Goal: Use online tool/utility: Utilize a website feature to perform a specific function

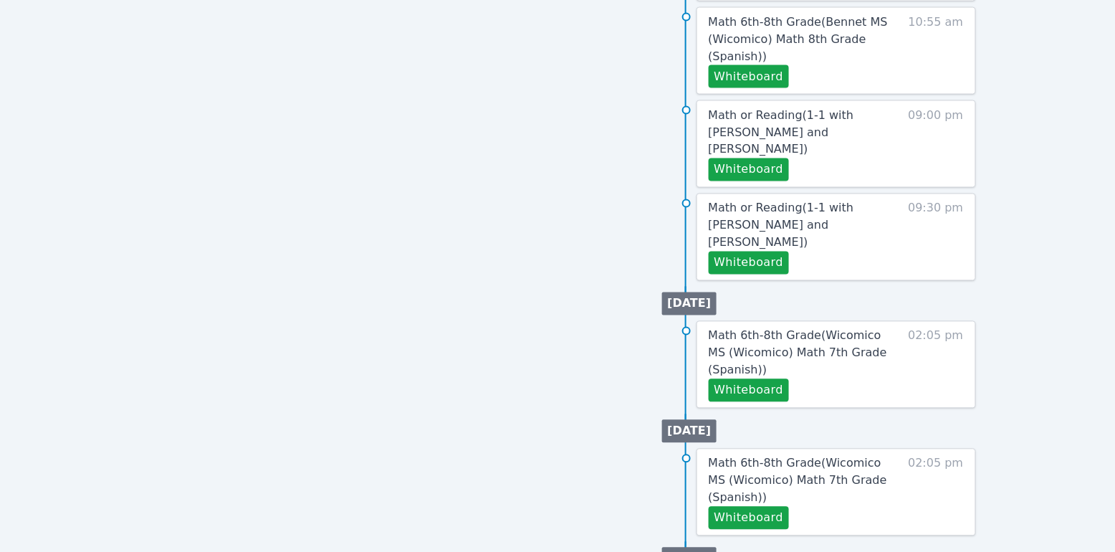
scroll to position [569, 0]
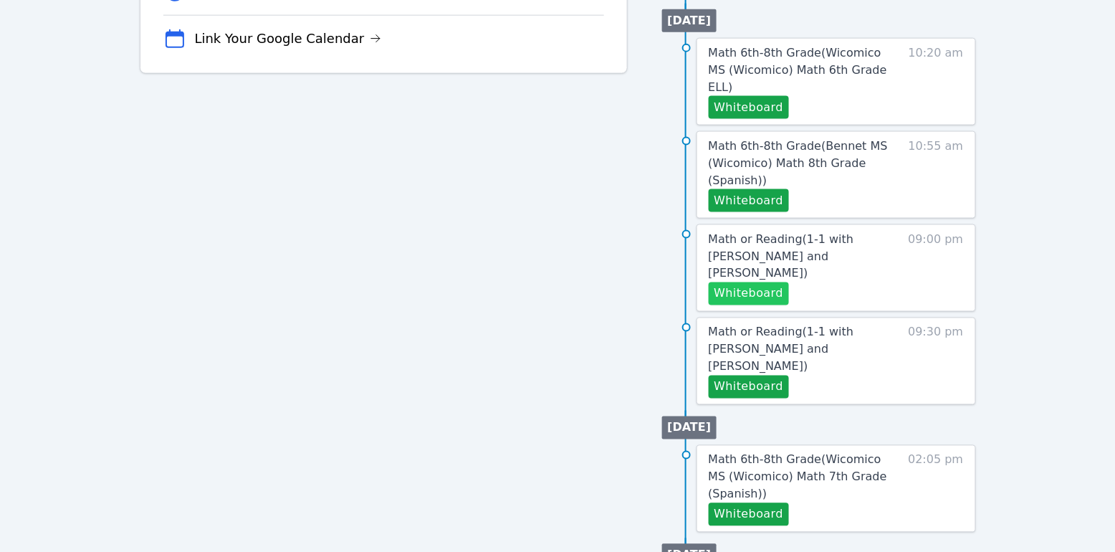
click at [760, 282] on button "Whiteboard" at bounding box center [749, 293] width 81 height 23
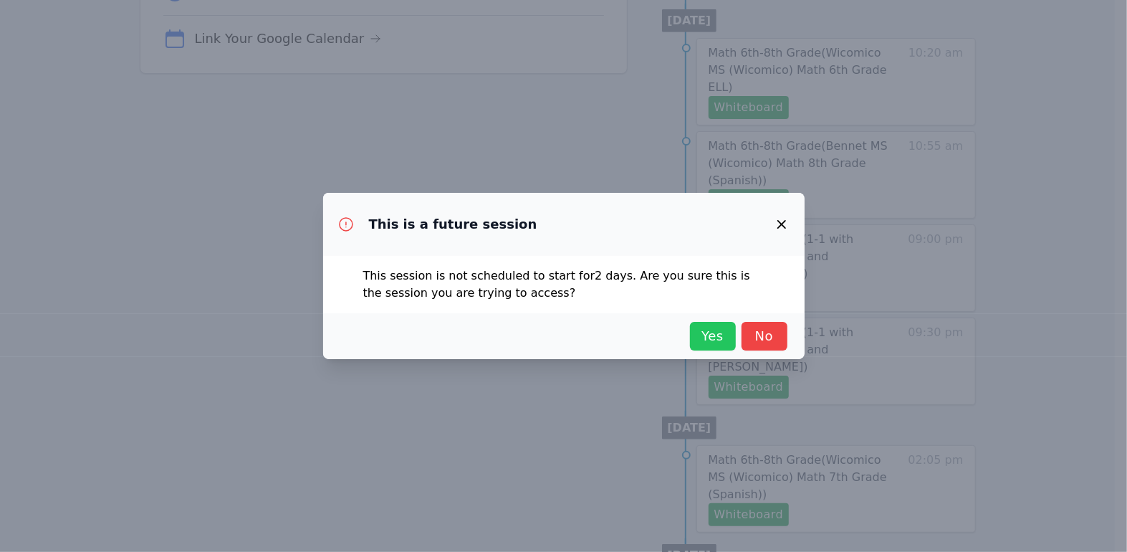
click at [720, 337] on span "Yes" at bounding box center [713, 336] width 32 height 20
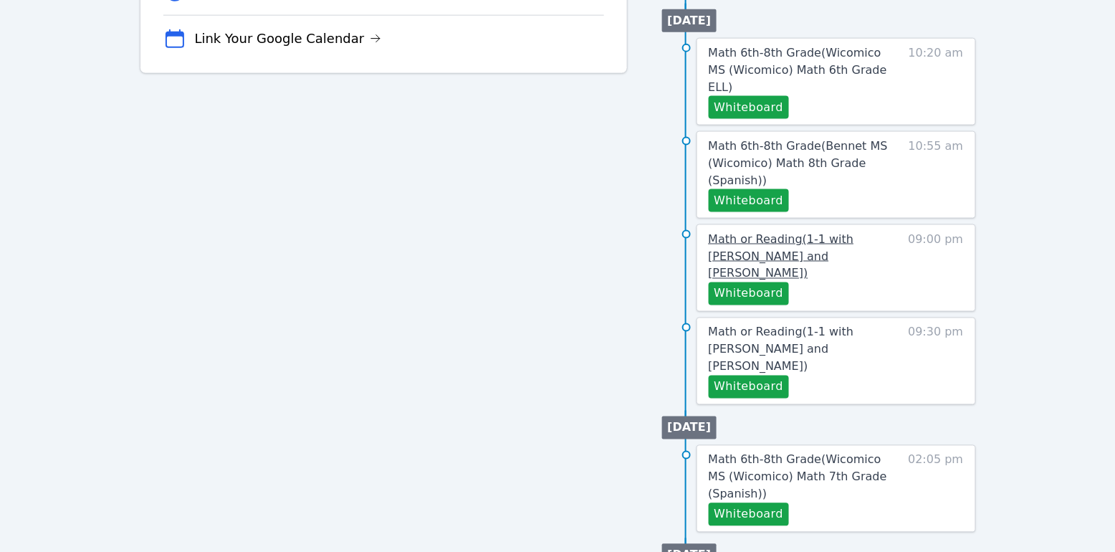
click at [774, 231] on link "Math or Reading ( 1-1 with [PERSON_NAME] and [PERSON_NAME] )" at bounding box center [804, 257] width 191 height 52
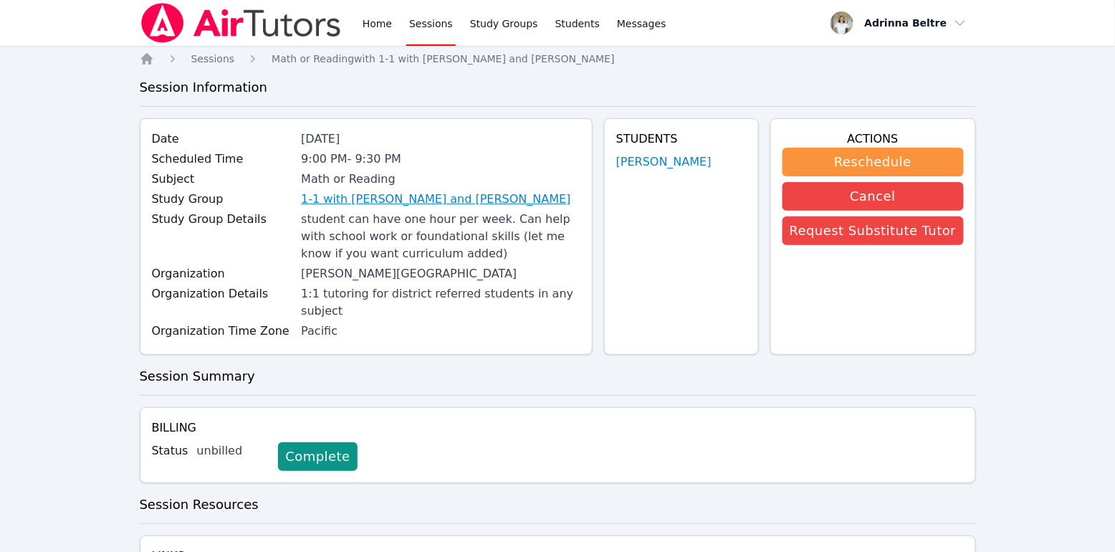
click at [446, 199] on link "1-1 with [PERSON_NAME] and [PERSON_NAME]" at bounding box center [435, 199] width 269 height 17
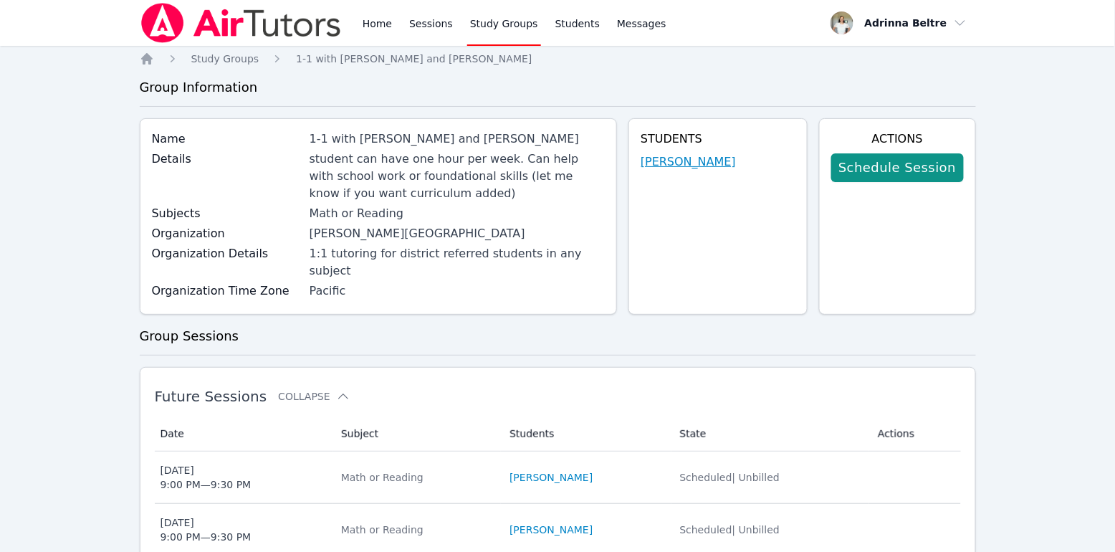
click at [700, 162] on link "[PERSON_NAME]" at bounding box center [688, 161] width 95 height 17
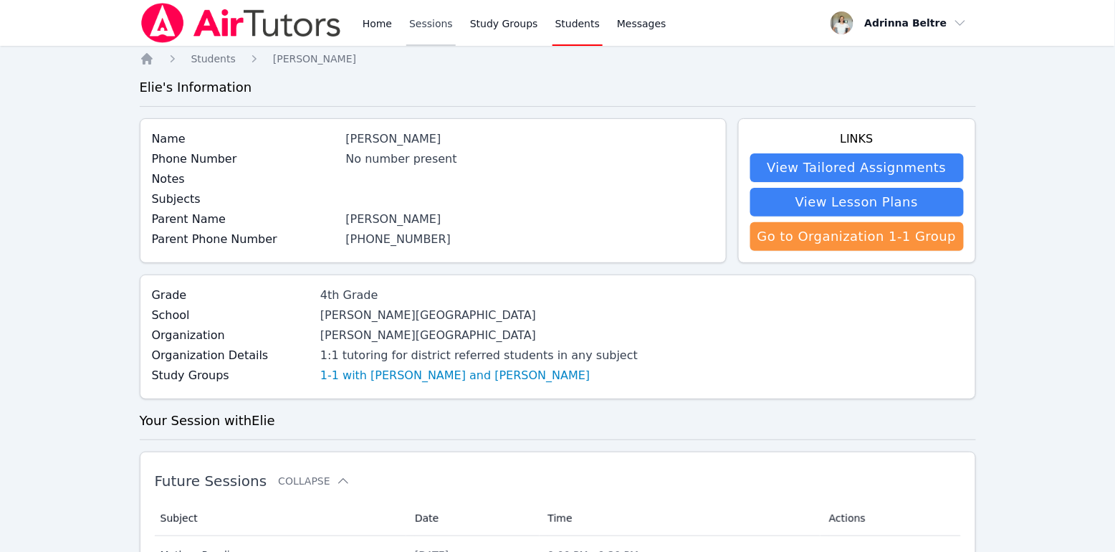
click at [416, 28] on link "Sessions" at bounding box center [430, 23] width 49 height 46
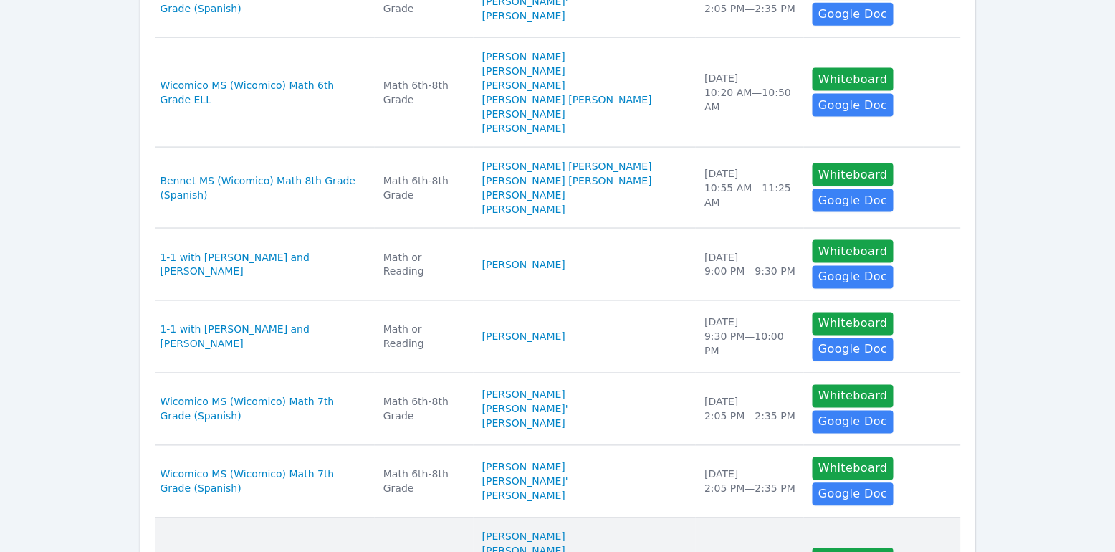
scroll to position [777, 0]
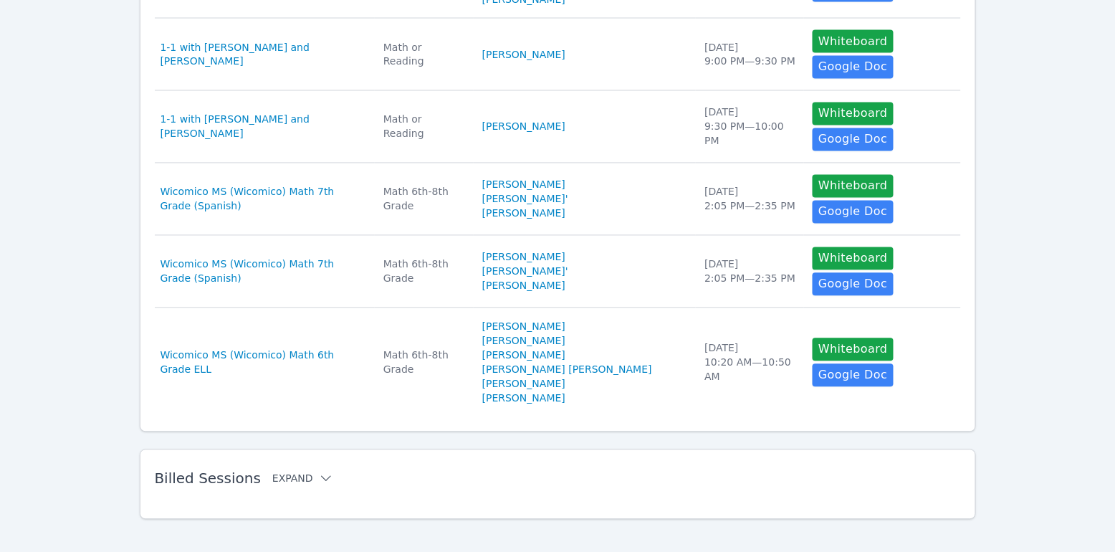
click at [305, 472] on button "Expand" at bounding box center [302, 479] width 61 height 14
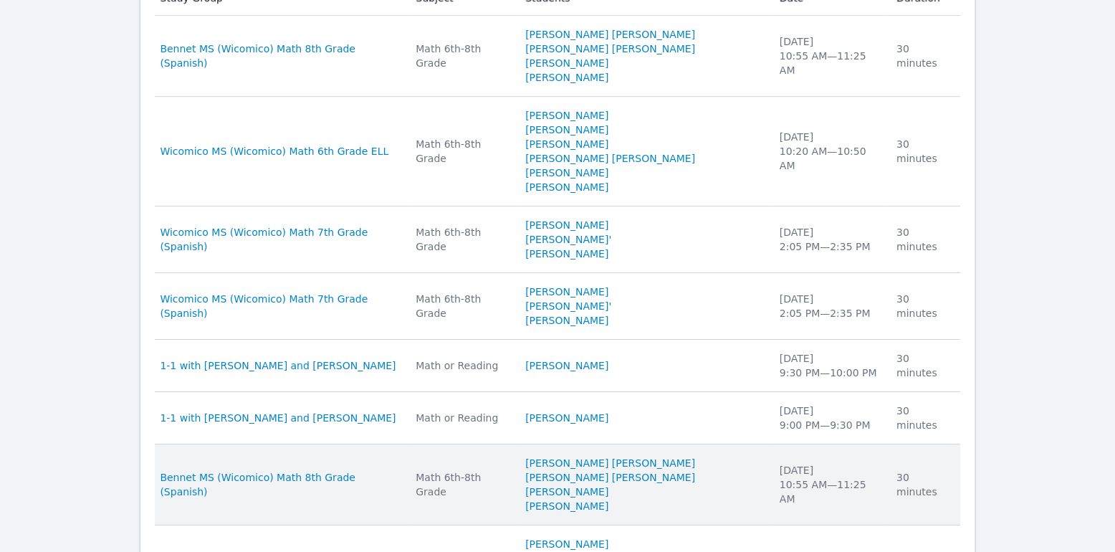
scroll to position [1301, 0]
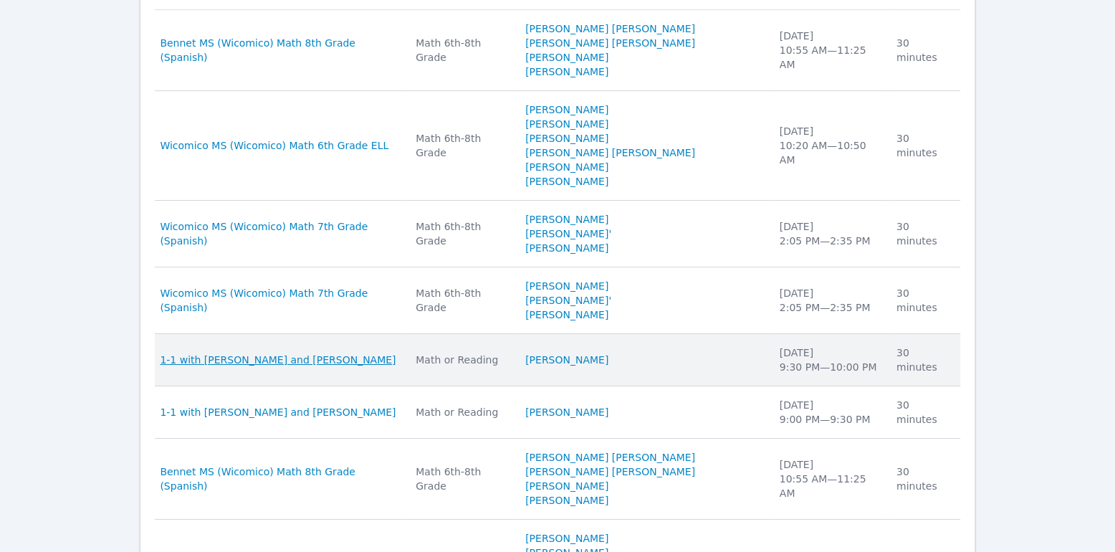
click at [341, 353] on span "1-1 with [PERSON_NAME] and [PERSON_NAME]" at bounding box center [279, 360] width 236 height 14
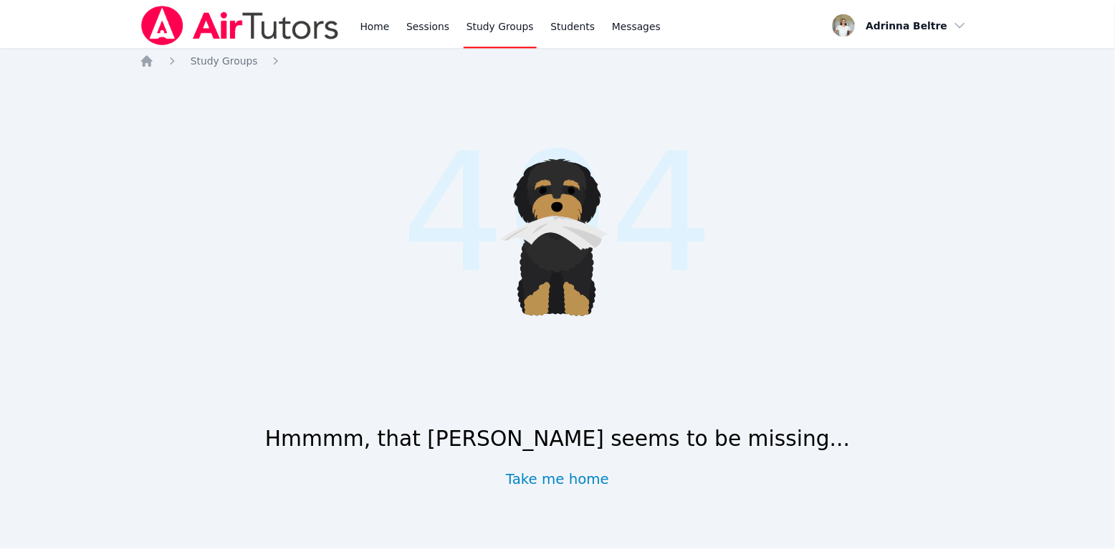
scroll to position [777, 0]
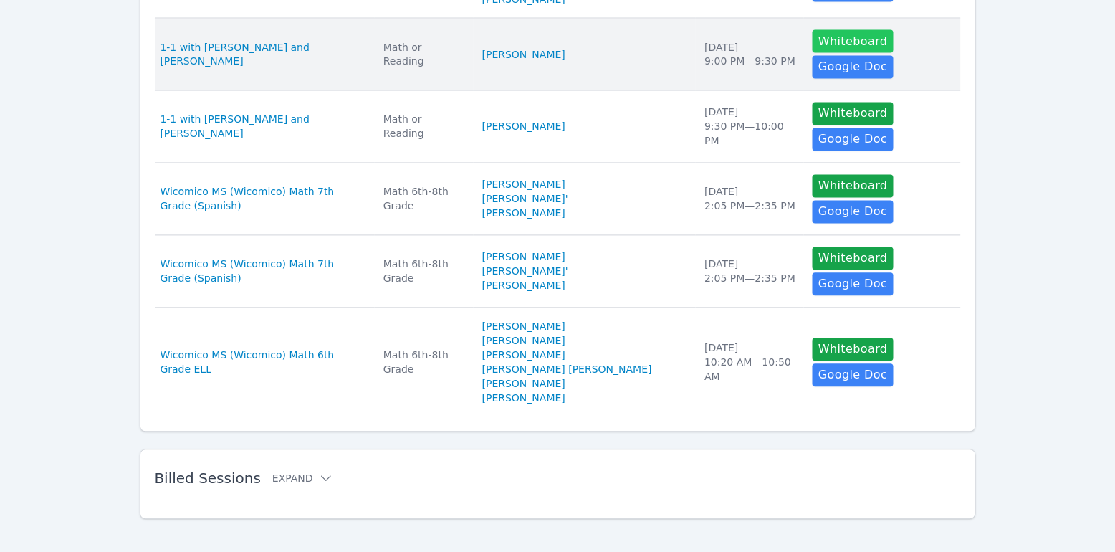
click at [861, 39] on button "Whiteboard" at bounding box center [853, 41] width 81 height 23
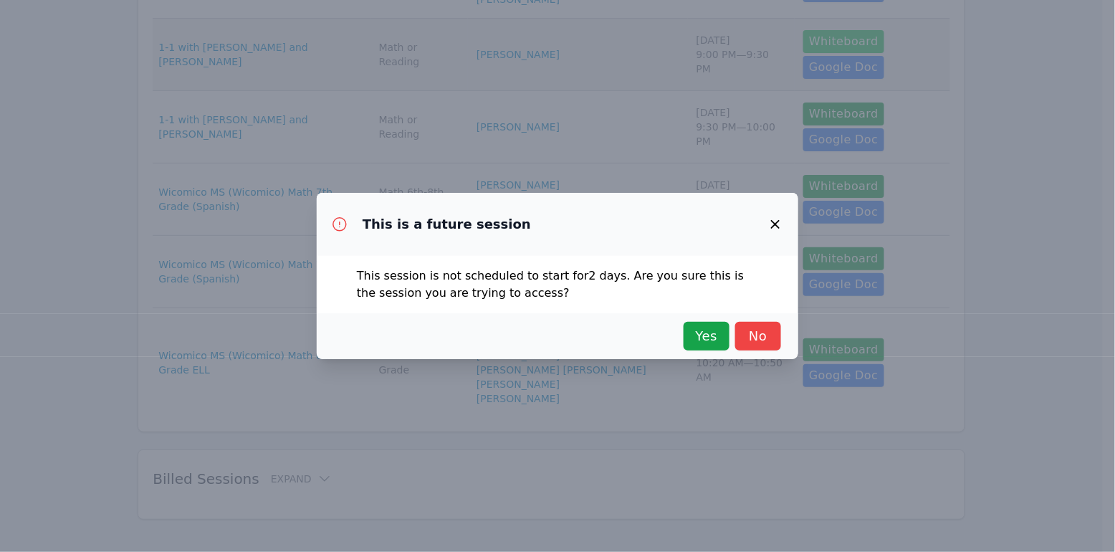
scroll to position [691, 0]
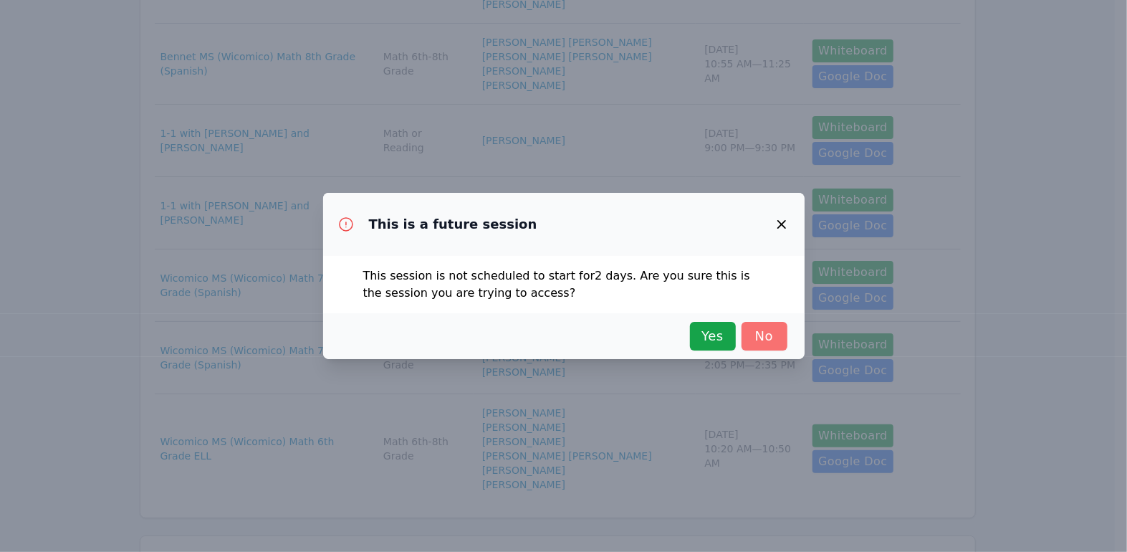
click at [762, 334] on span "No" at bounding box center [765, 336] width 32 height 20
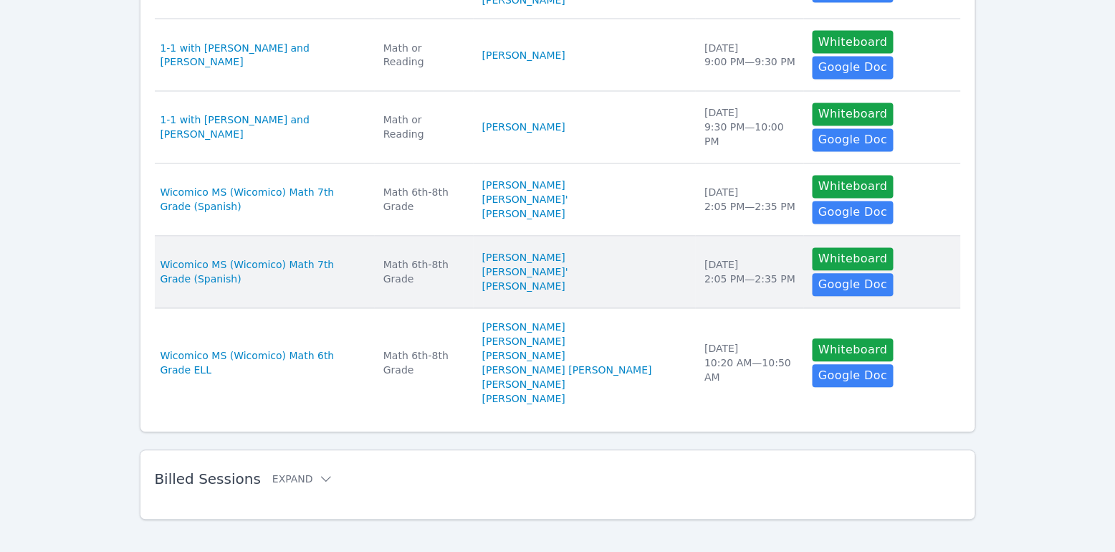
scroll to position [777, 0]
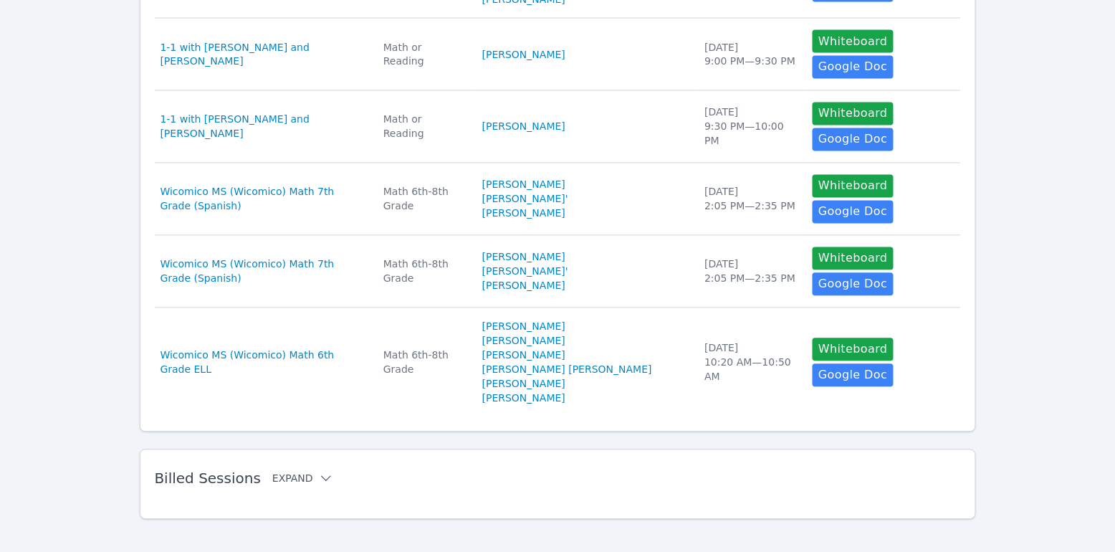
click at [287, 472] on button "Expand" at bounding box center [302, 479] width 61 height 14
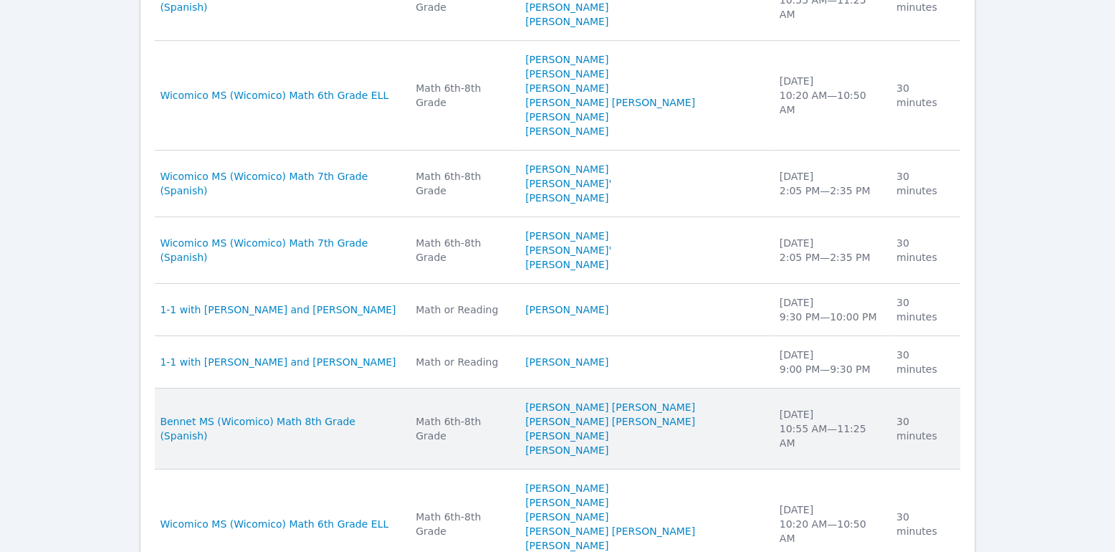
scroll to position [1358, 0]
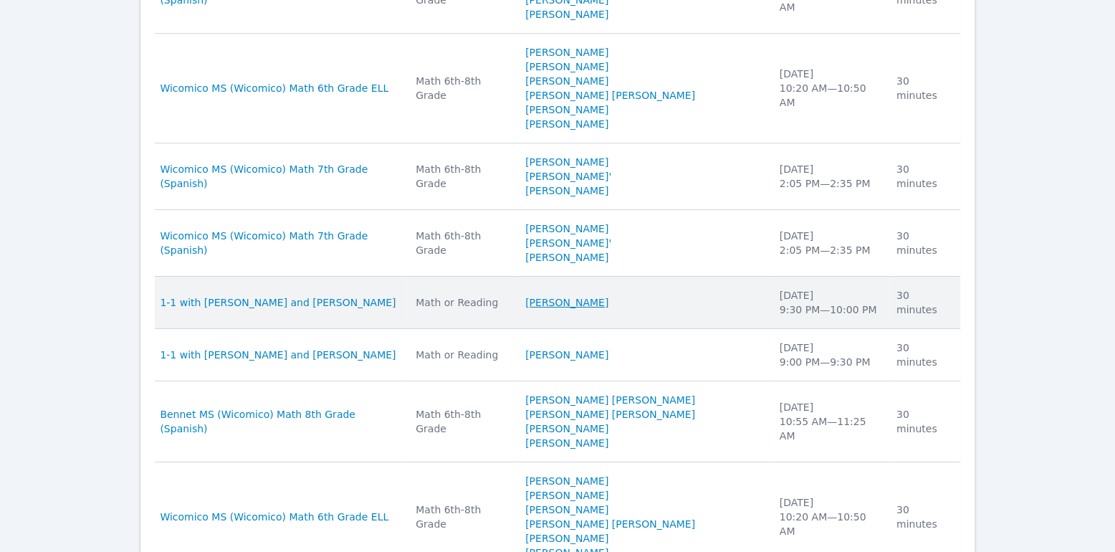
click at [608, 295] on link "[PERSON_NAME]" at bounding box center [566, 302] width 83 height 14
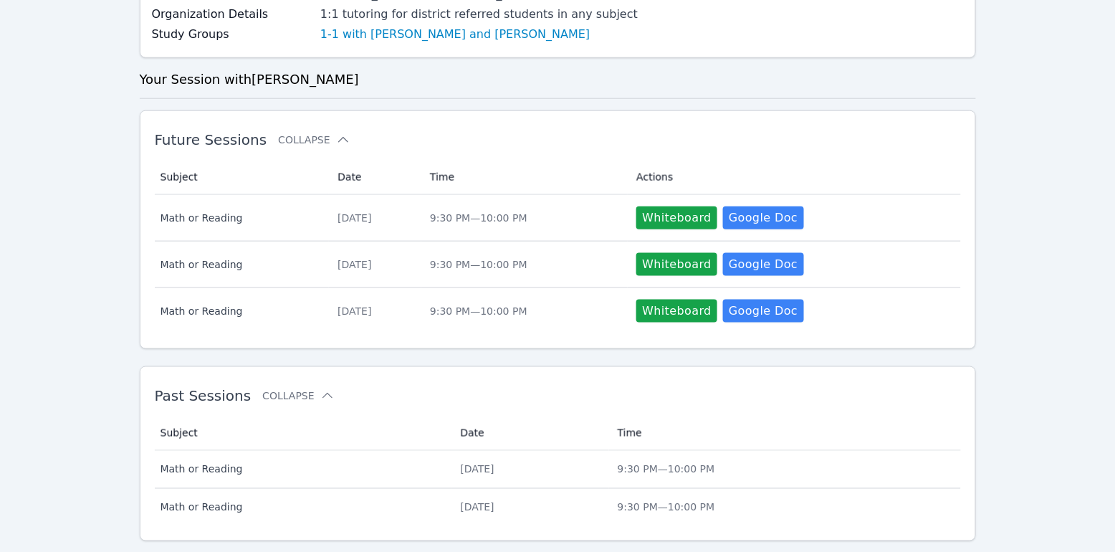
scroll to position [417, 0]
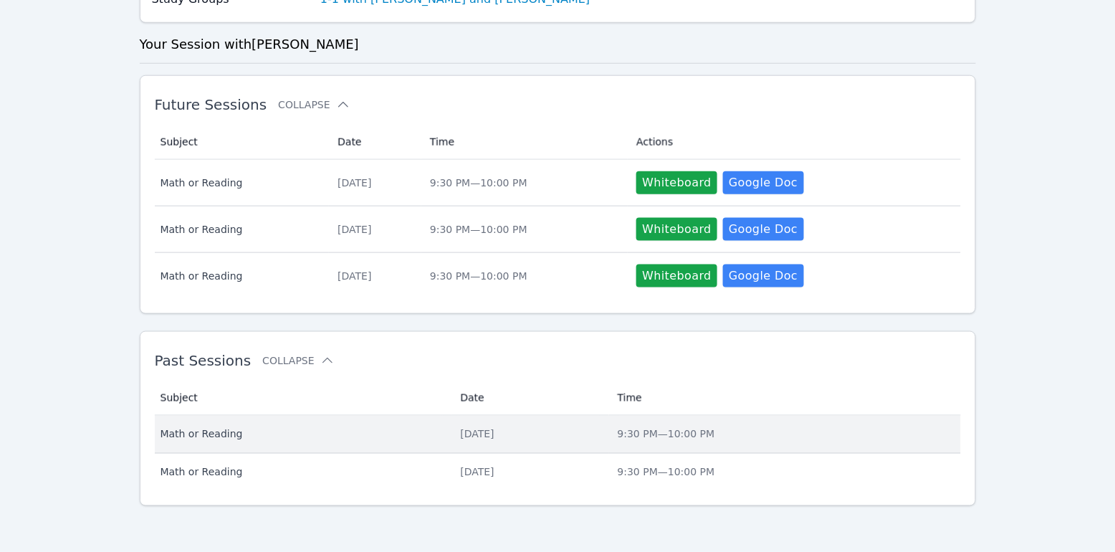
click at [239, 438] on span "Math or Reading" at bounding box center [302, 434] width 283 height 14
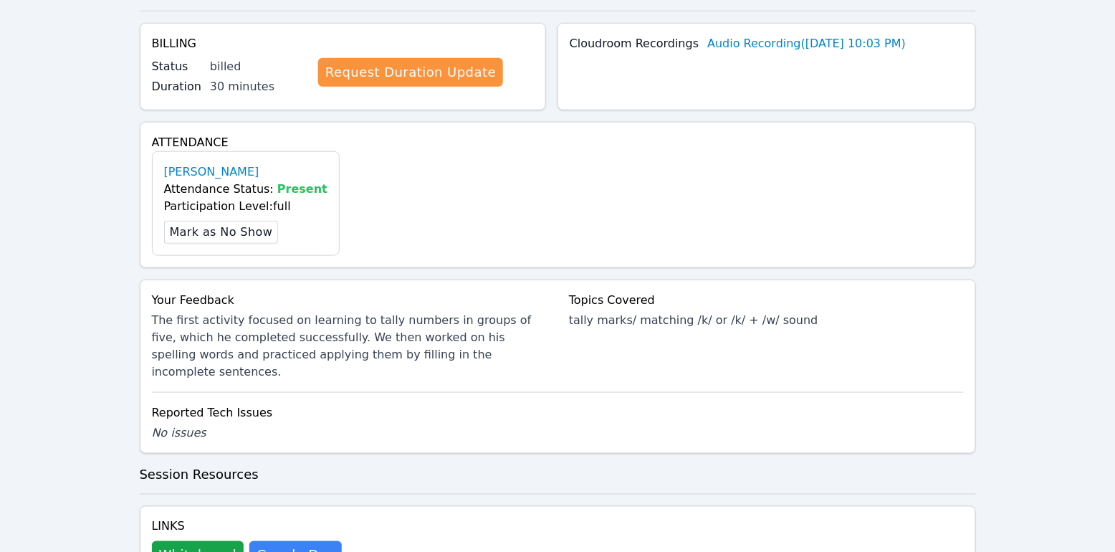
scroll to position [403, 0]
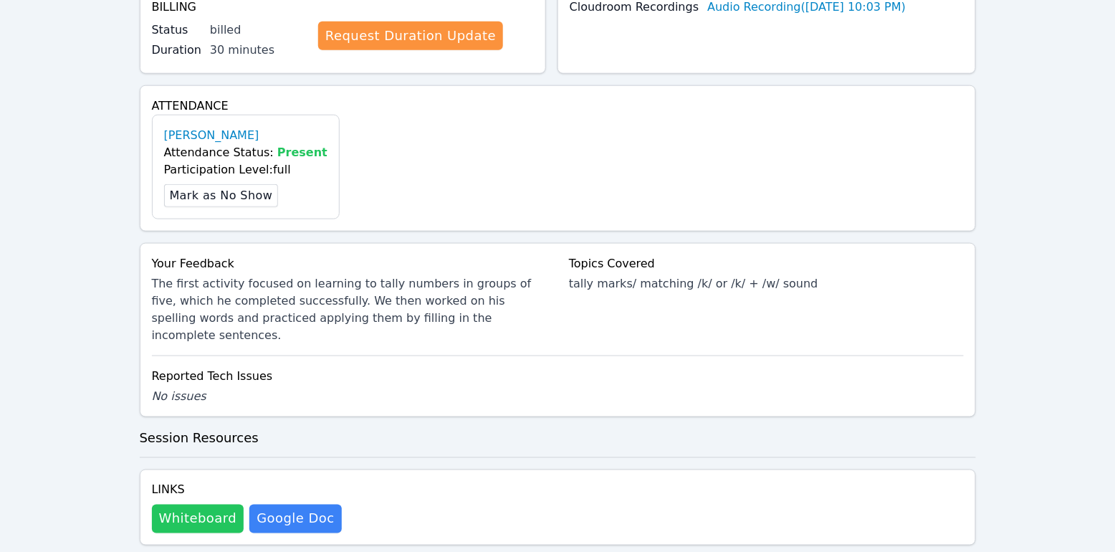
click at [221, 504] on button "Whiteboard" at bounding box center [198, 518] width 92 height 29
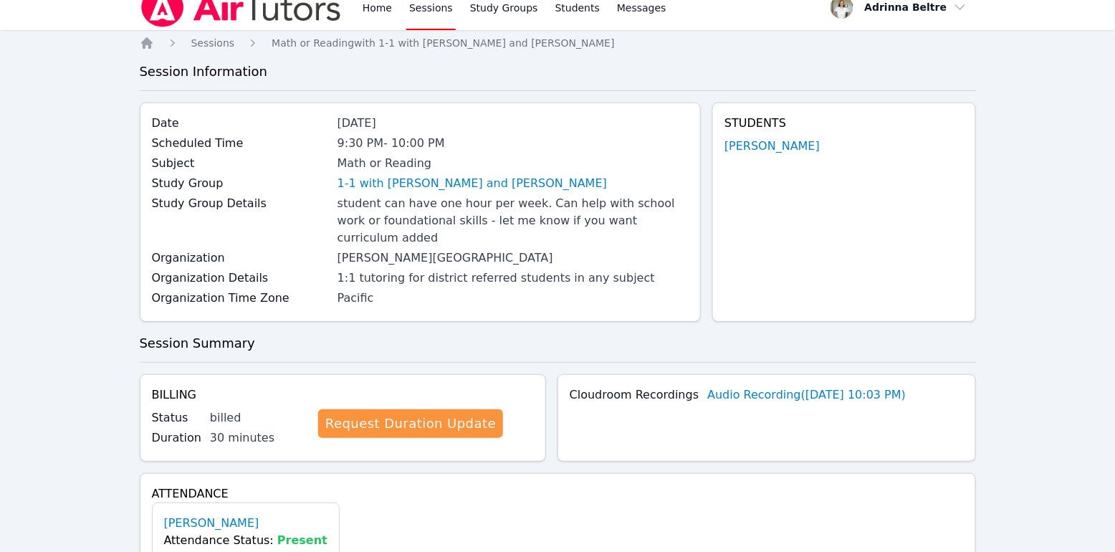
scroll to position [16, 0]
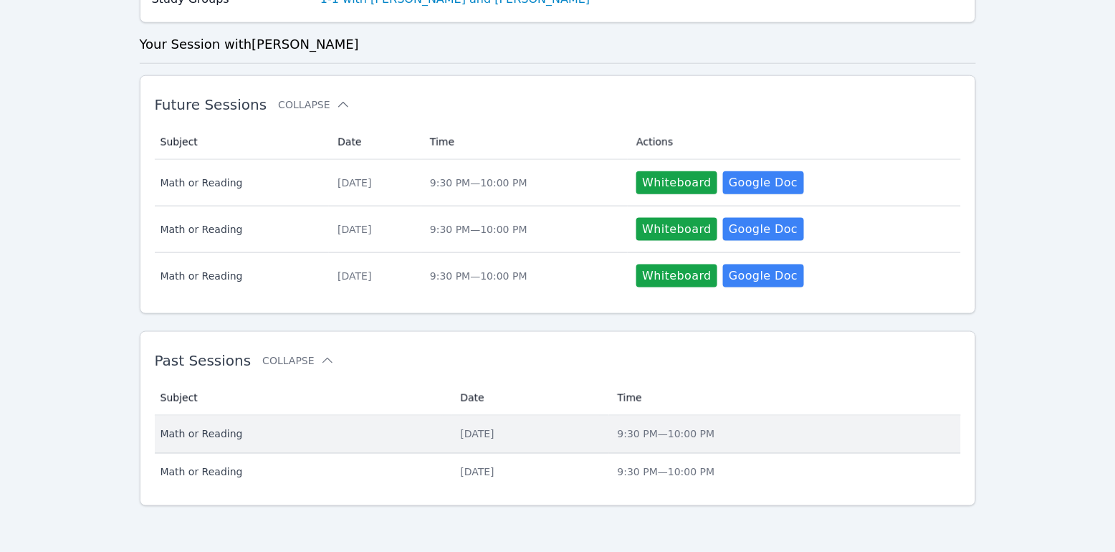
click at [234, 437] on span "Math or Reading" at bounding box center [302, 434] width 283 height 14
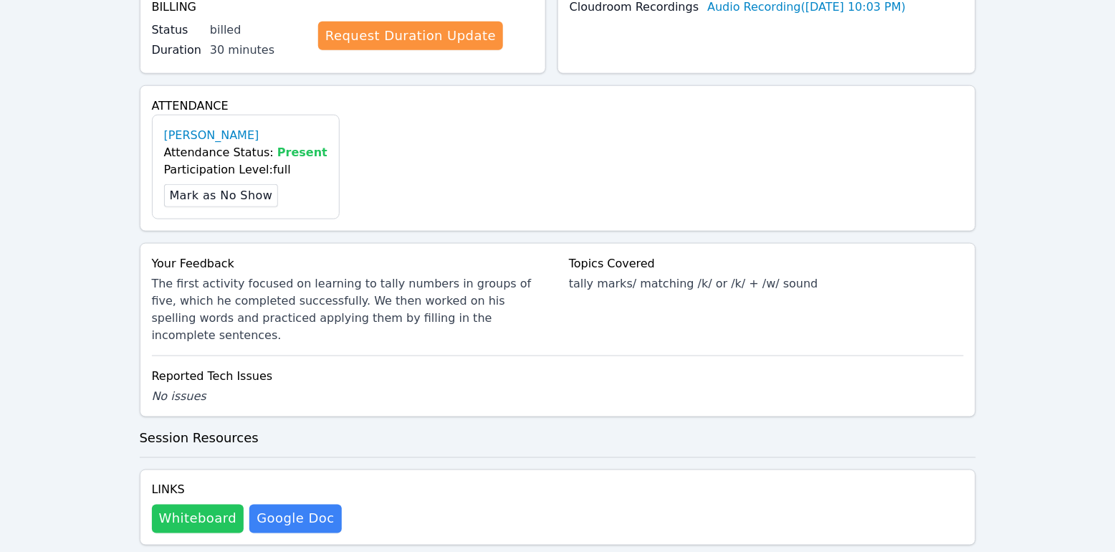
click at [202, 504] on button "Whiteboard" at bounding box center [198, 518] width 92 height 29
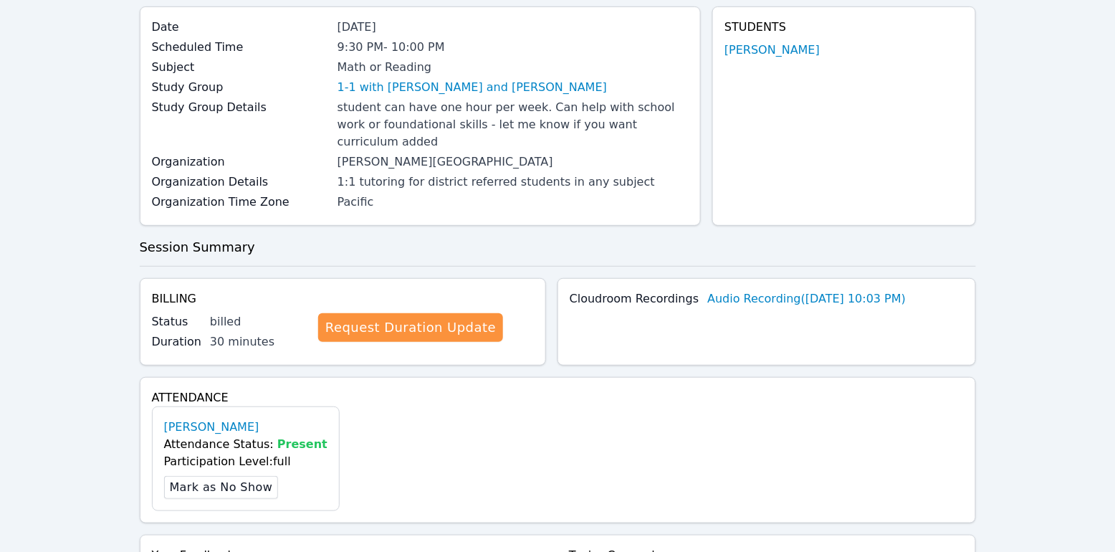
scroll to position [0, 0]
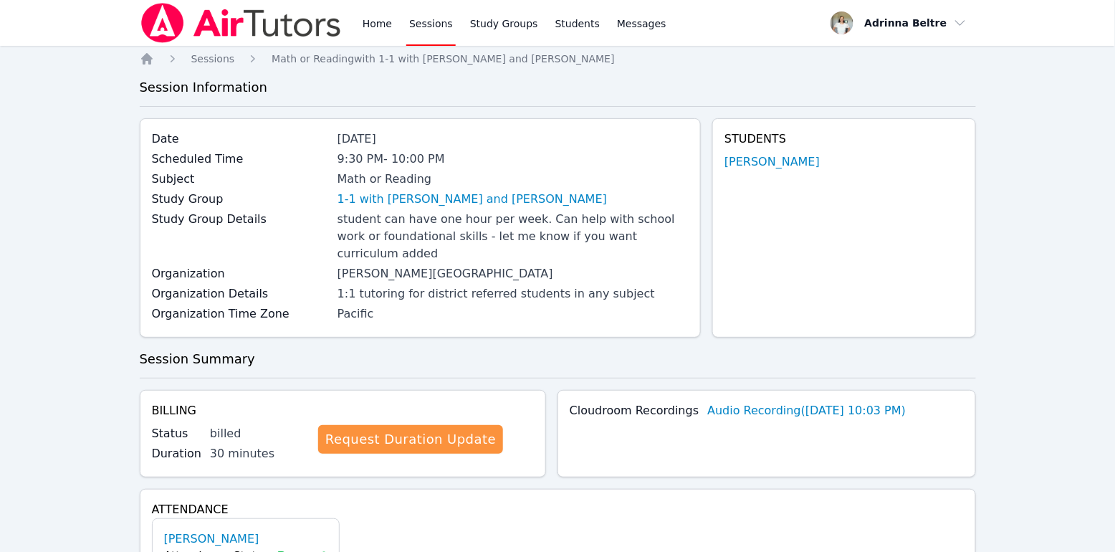
click at [434, 24] on link "Sessions" at bounding box center [430, 23] width 49 height 46
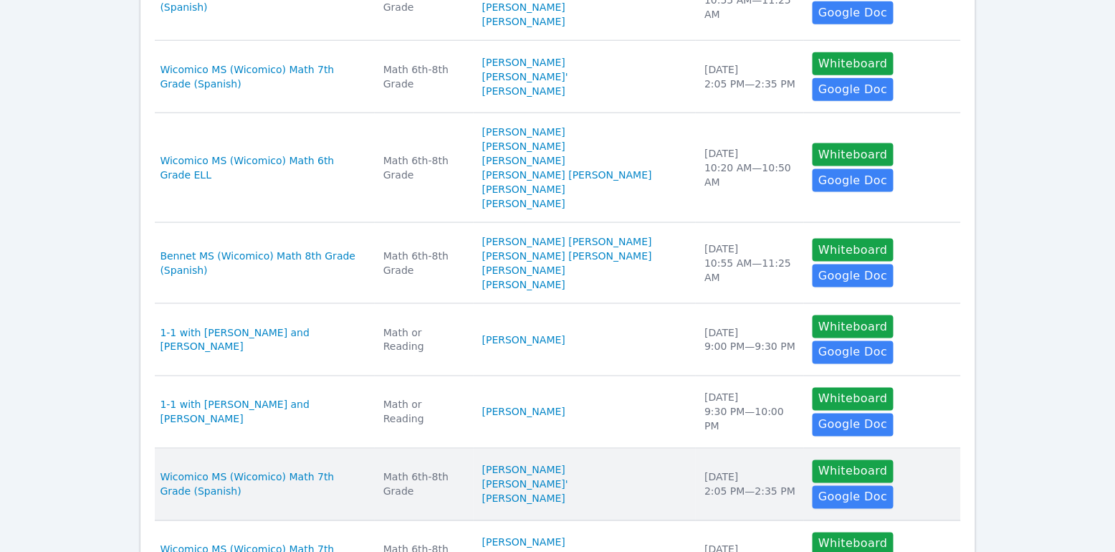
scroll to position [497, 0]
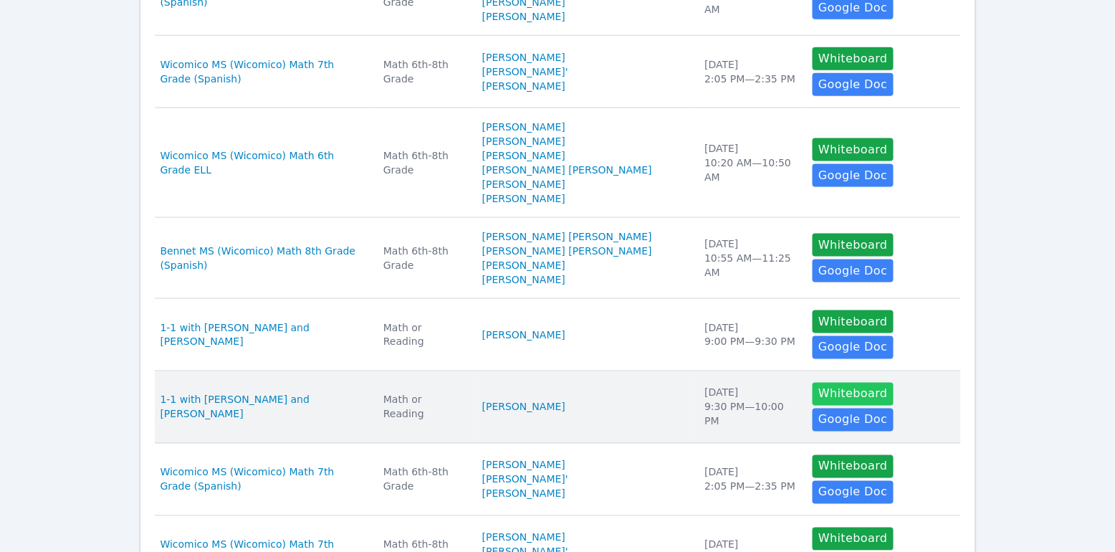
click at [841, 390] on button "Whiteboard" at bounding box center [853, 394] width 81 height 23
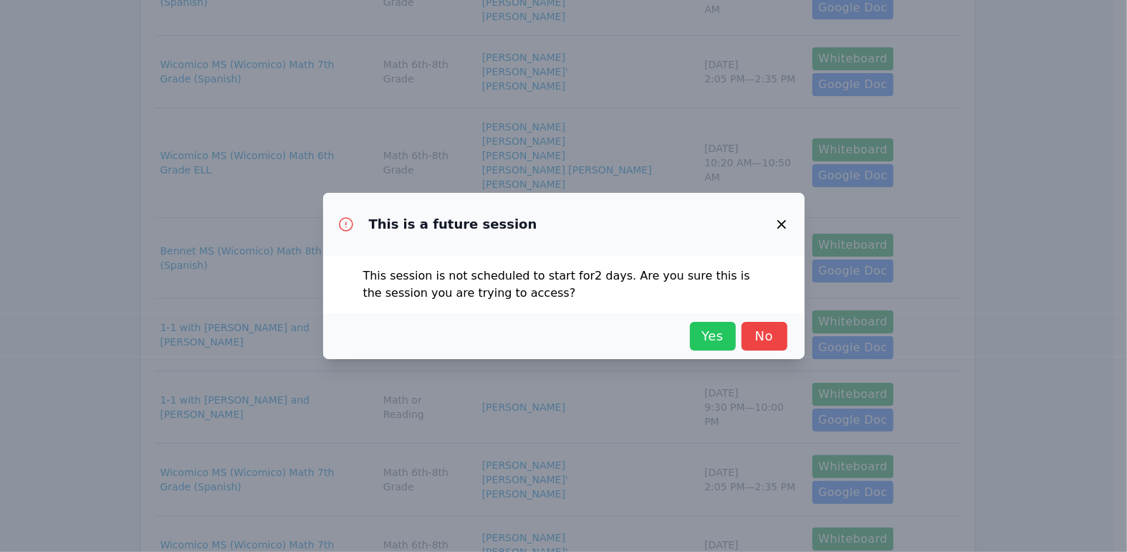
click at [713, 344] on span "Yes" at bounding box center [713, 336] width 32 height 20
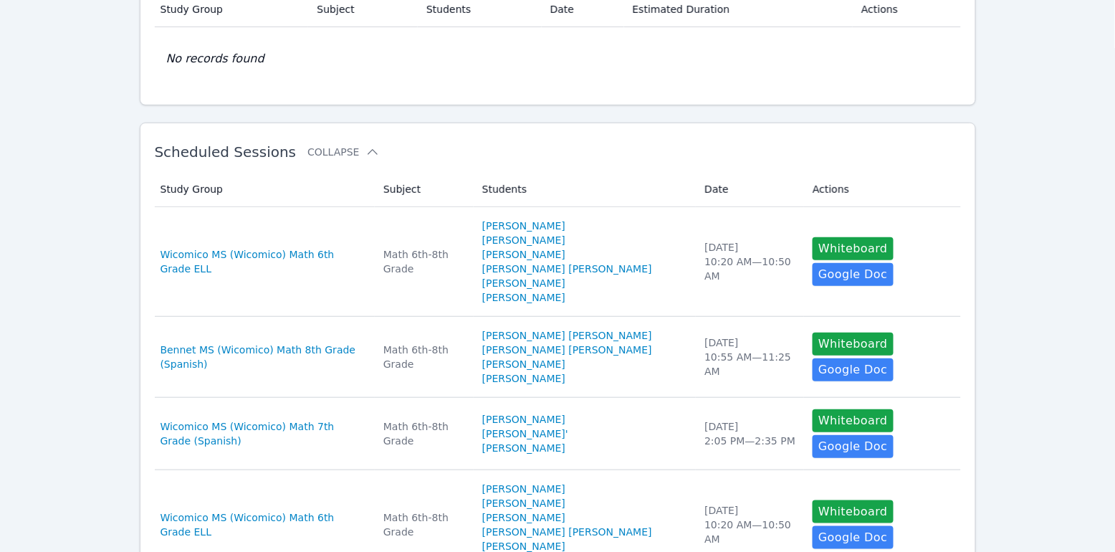
scroll to position [144, 0]
